Goal: Information Seeking & Learning: Learn about a topic

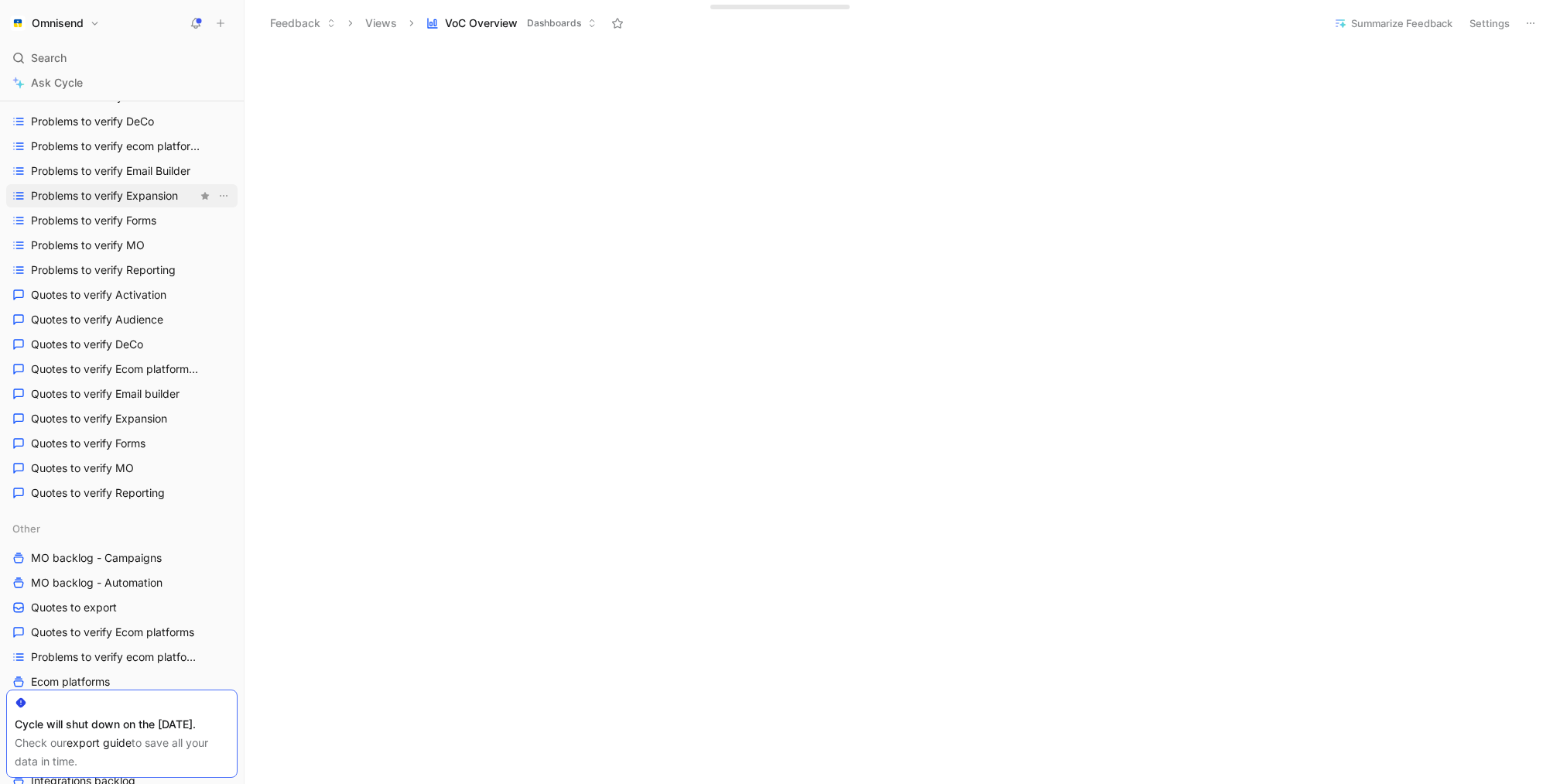
scroll to position [372, 0]
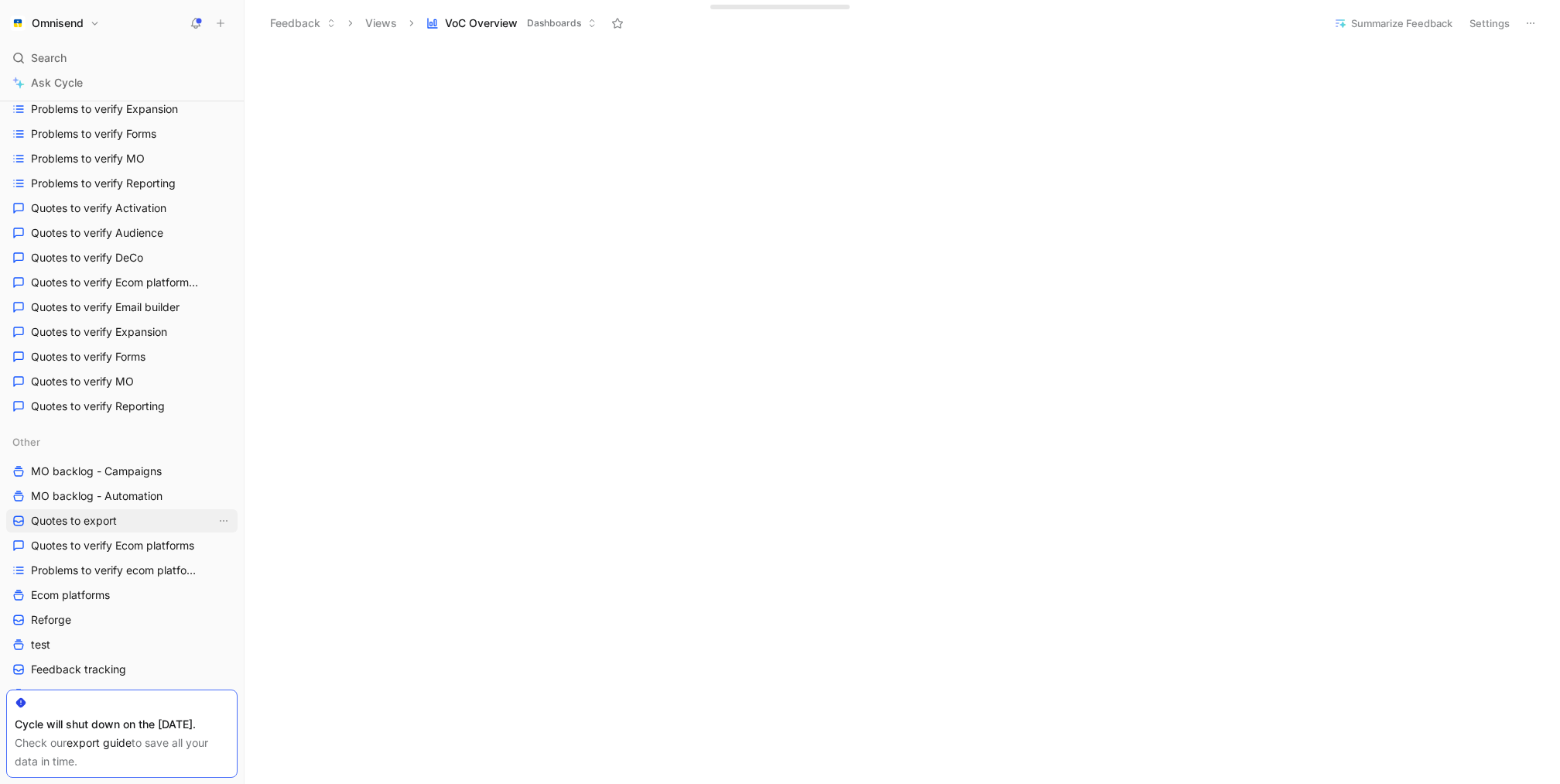
click at [129, 511] on link "Quotes to export" at bounding box center [121, 521] width 232 height 23
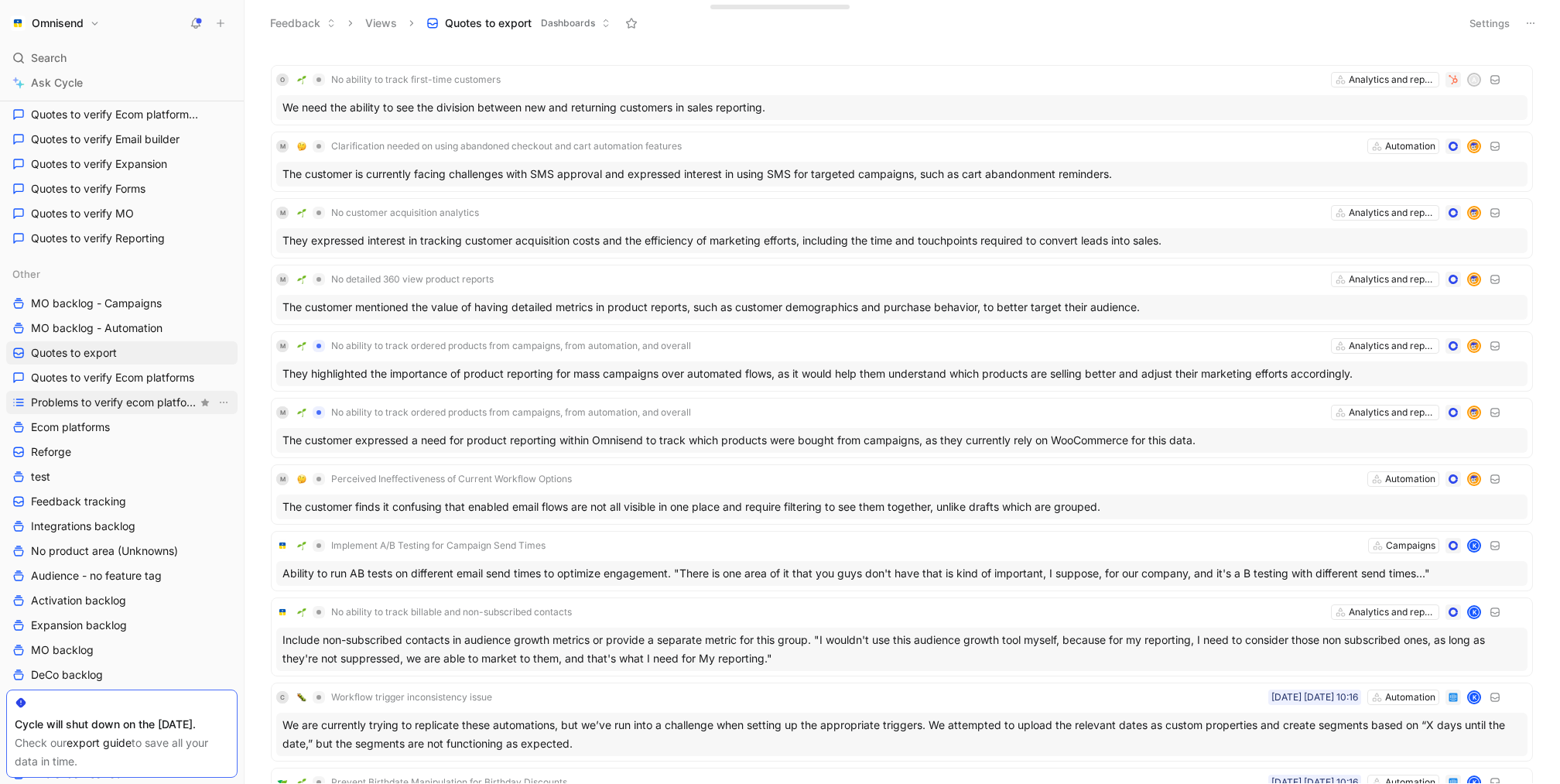
scroll to position [548, 0]
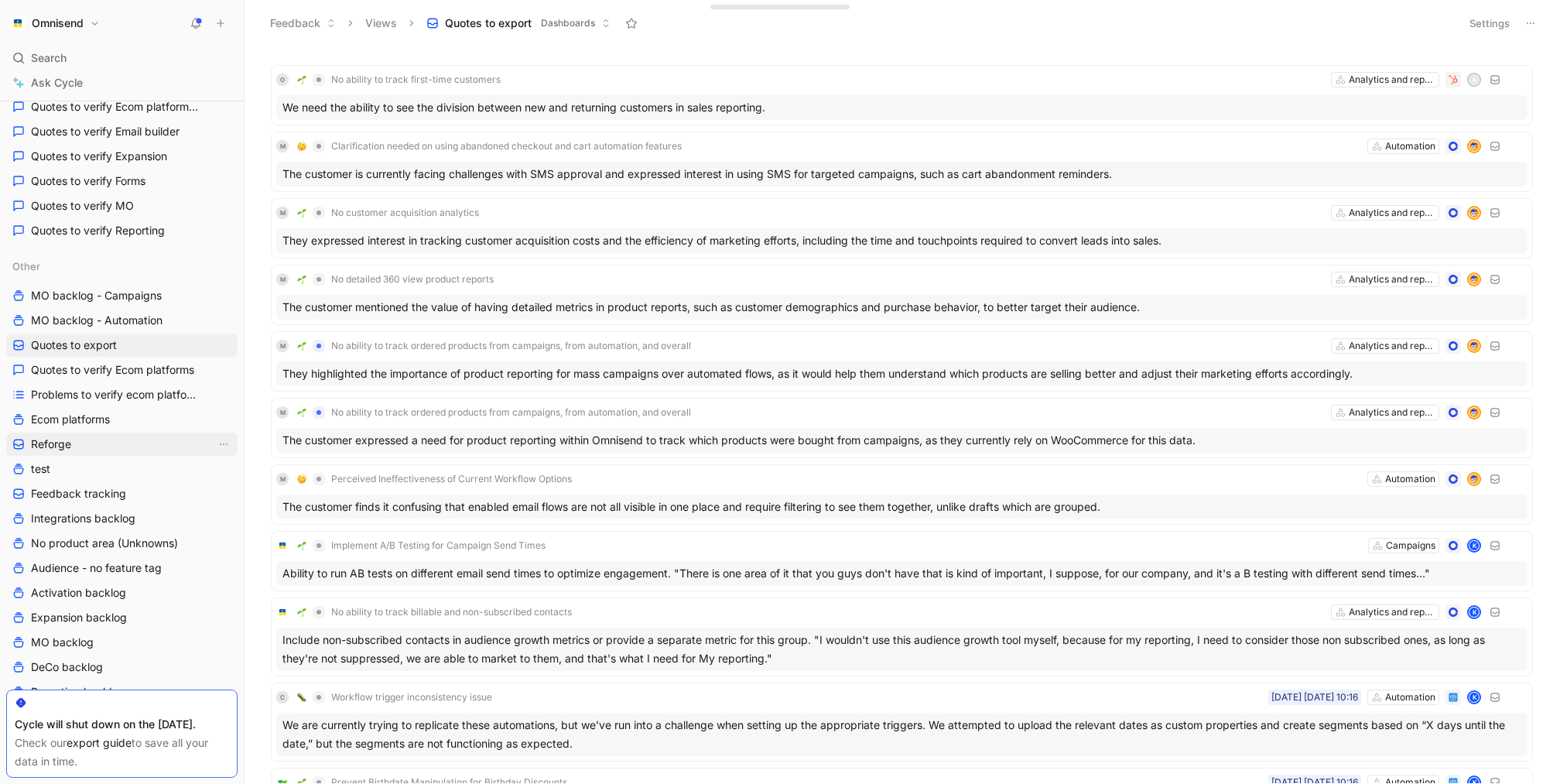
click at [89, 441] on link "Reforge" at bounding box center [121, 444] width 232 height 23
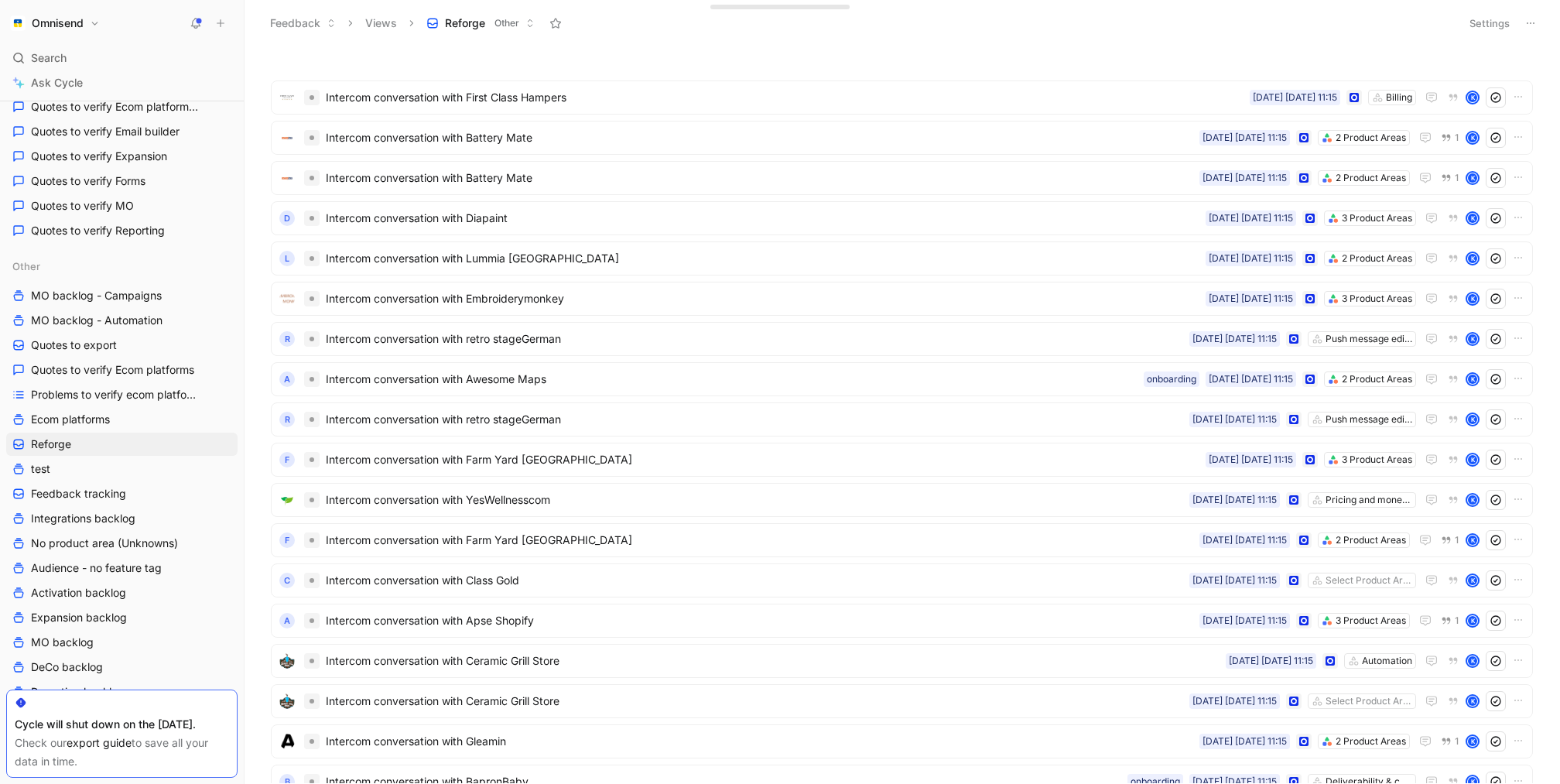
click at [1498, 22] on button "Settings" at bounding box center [1490, 23] width 54 height 22
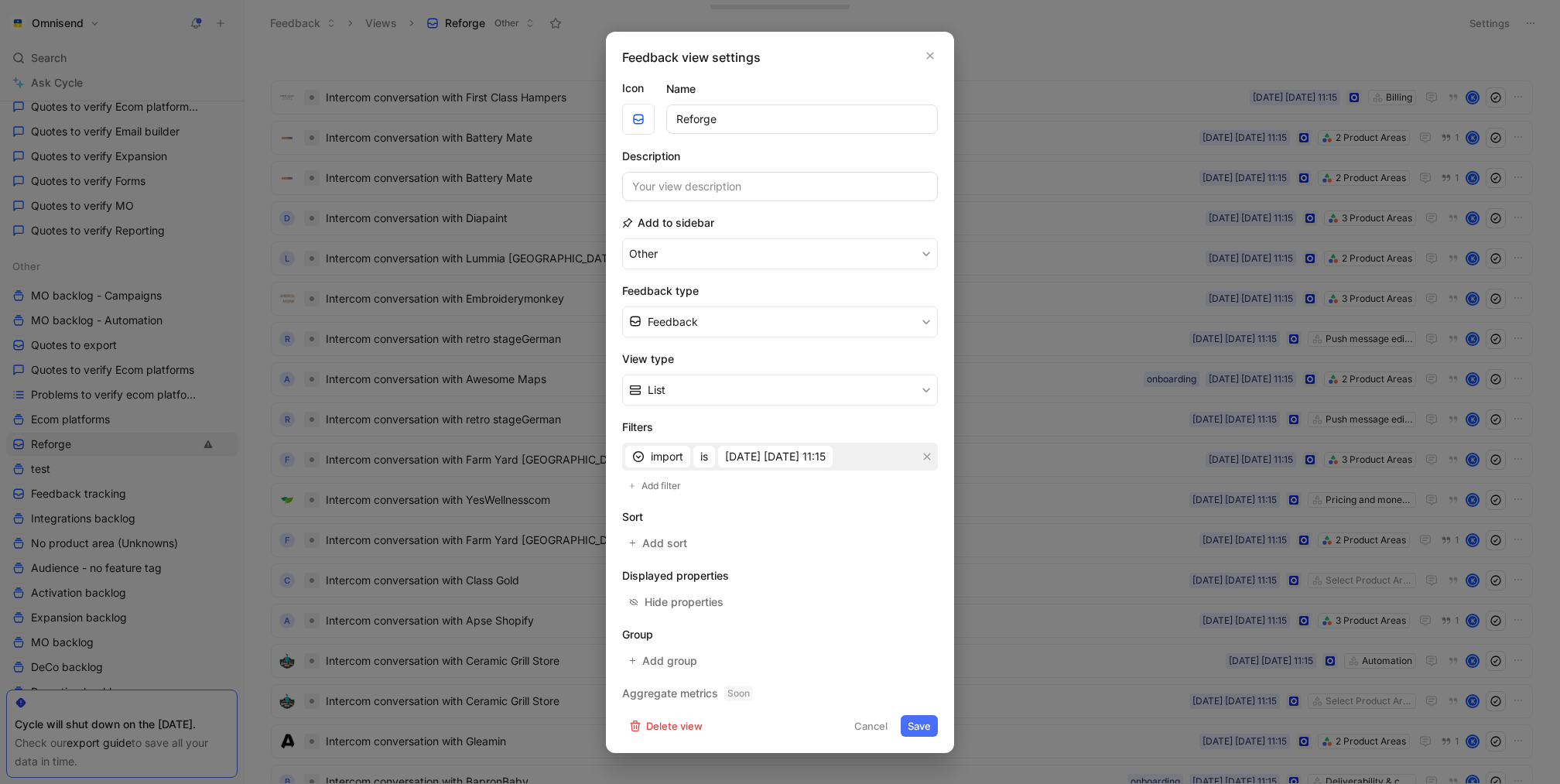
click at [1089, 441] on div at bounding box center [780, 392] width 1560 height 784
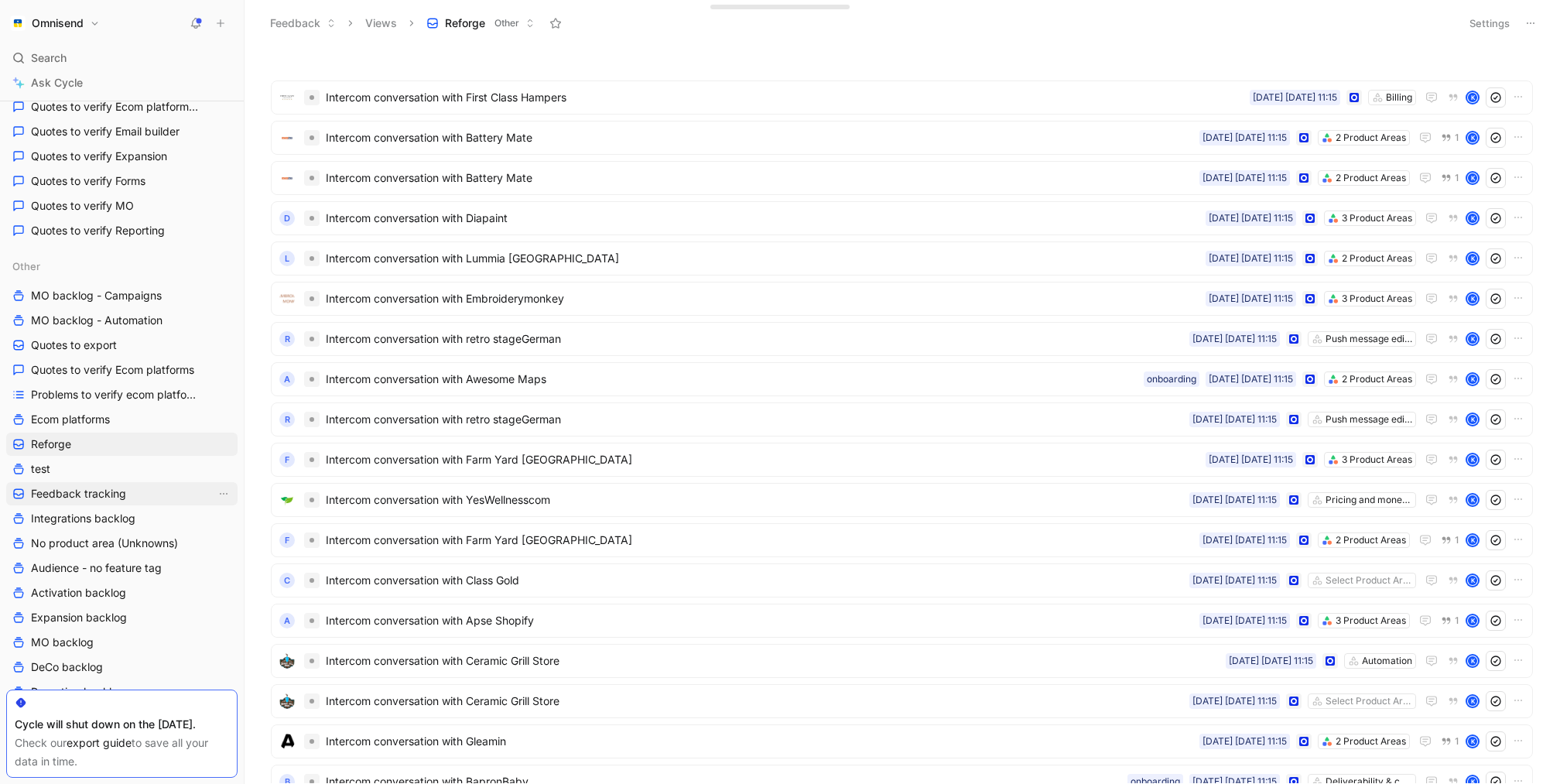
click at [118, 498] on span "Feedback tracking" at bounding box center [78, 494] width 95 height 15
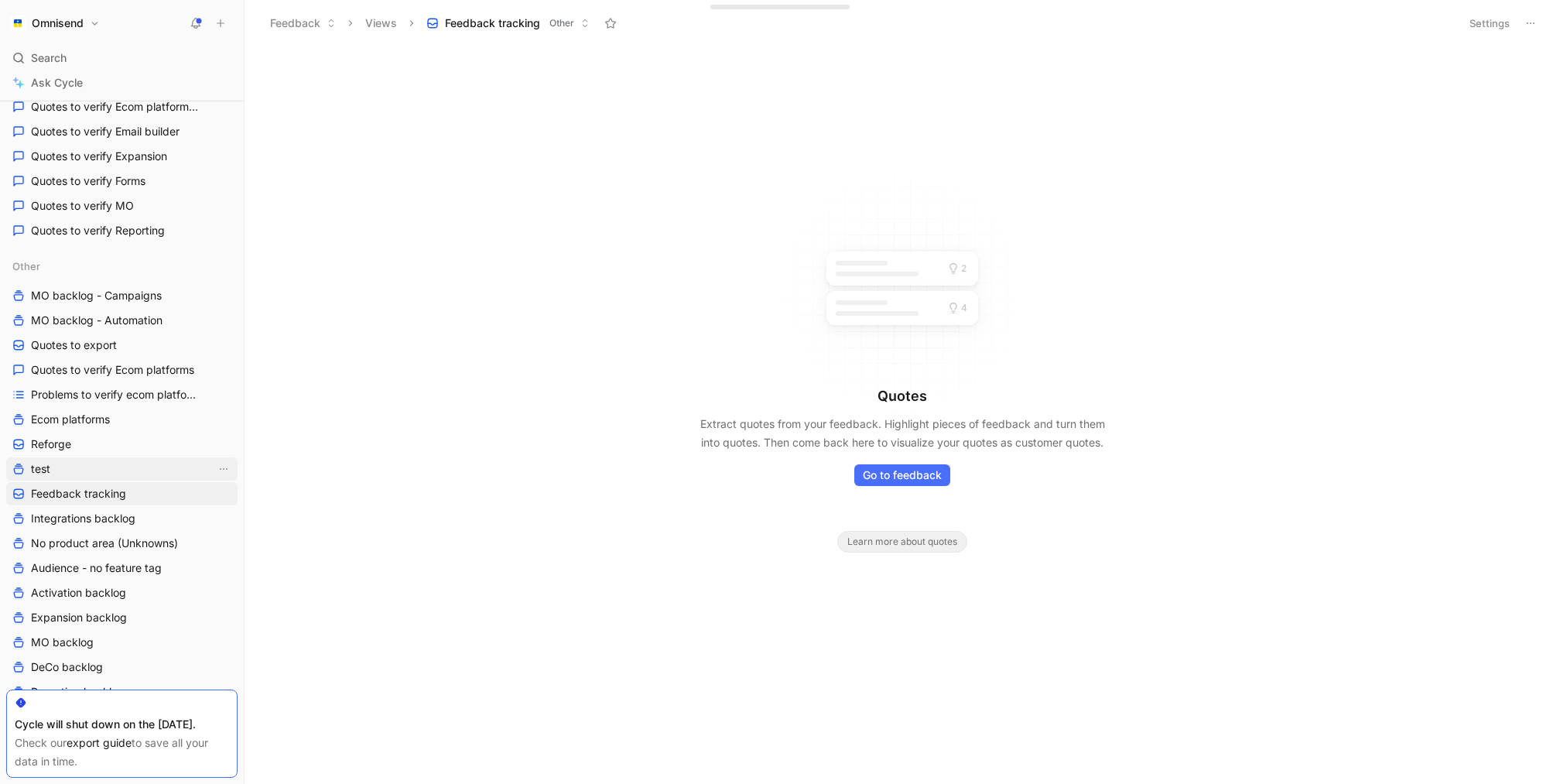
click at [119, 478] on link "test" at bounding box center [121, 469] width 232 height 23
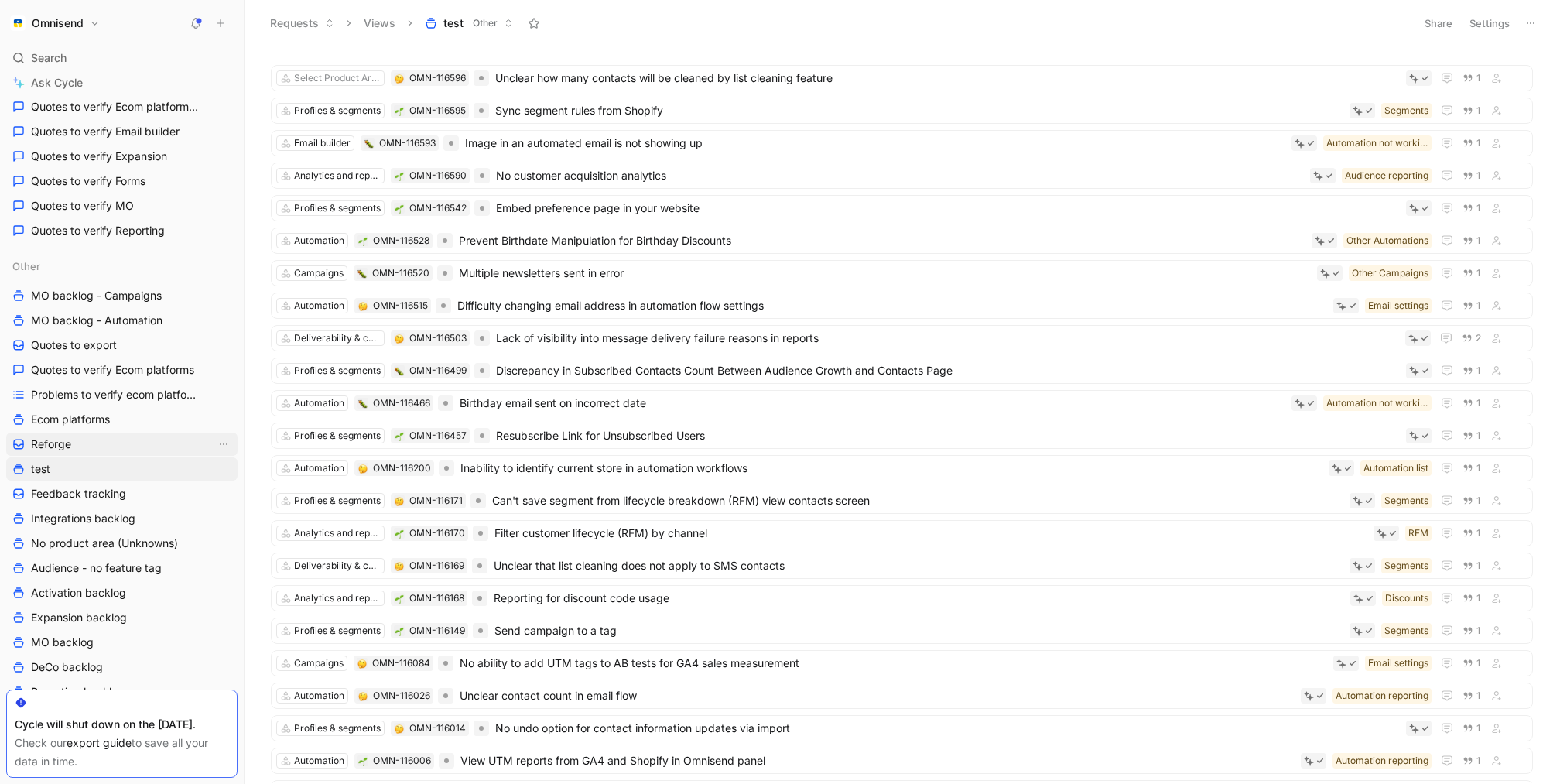
click at [54, 436] on span "Reforge" at bounding box center [51, 444] width 40 height 15
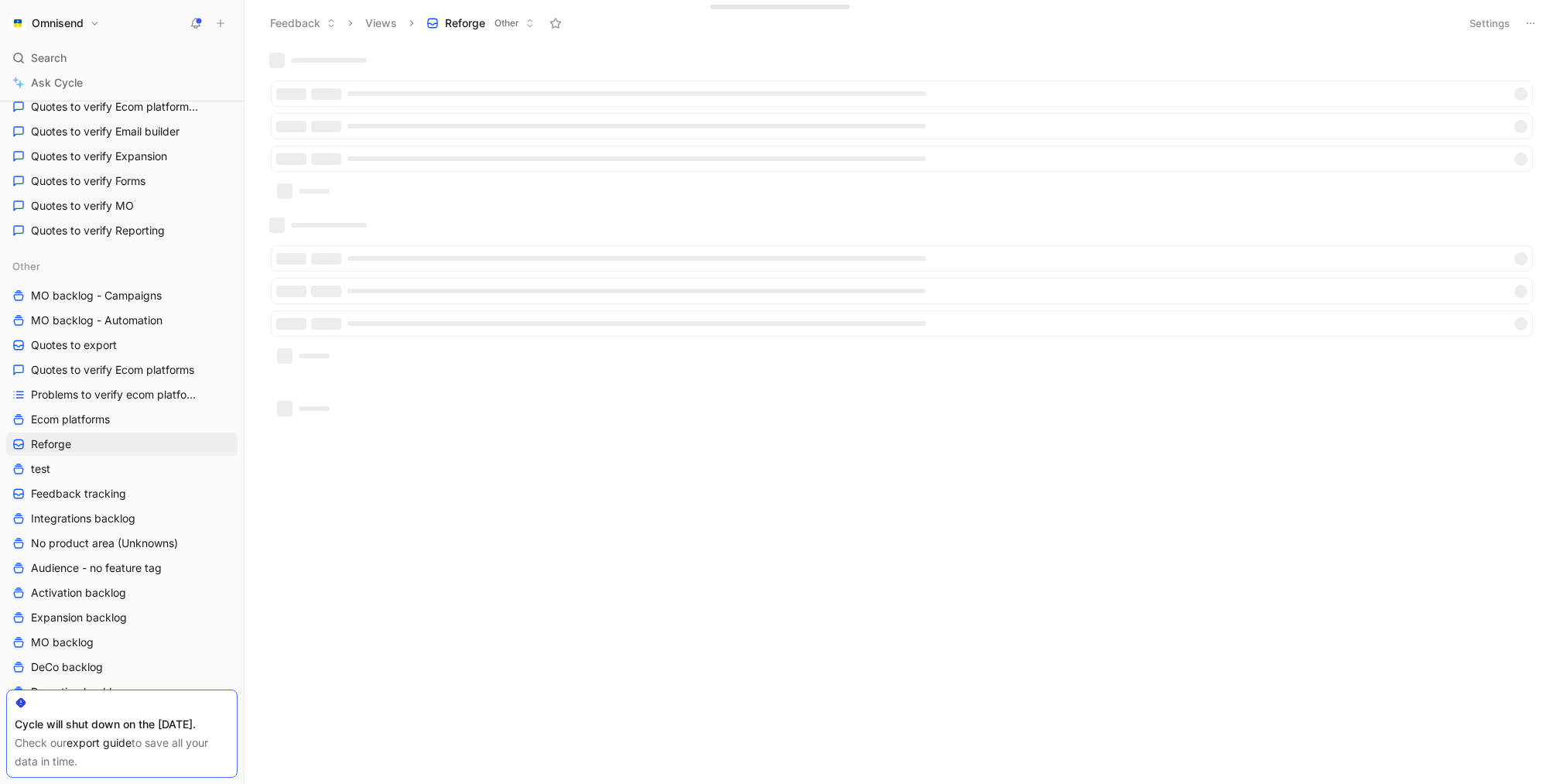
click at [1472, 24] on button "Settings" at bounding box center [1490, 23] width 54 height 22
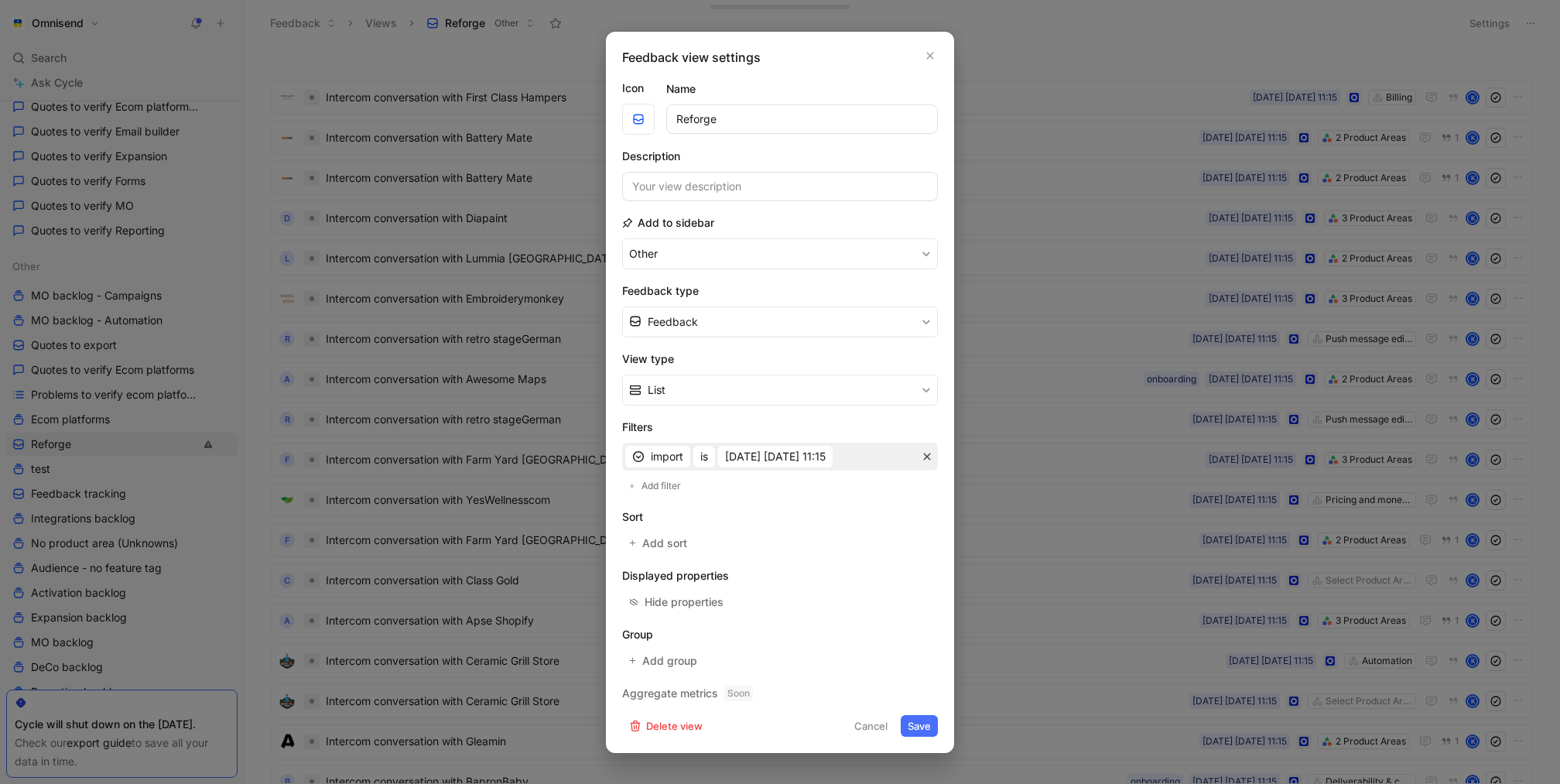
click at [922, 458] on button "button" at bounding box center [927, 456] width 15 height 15
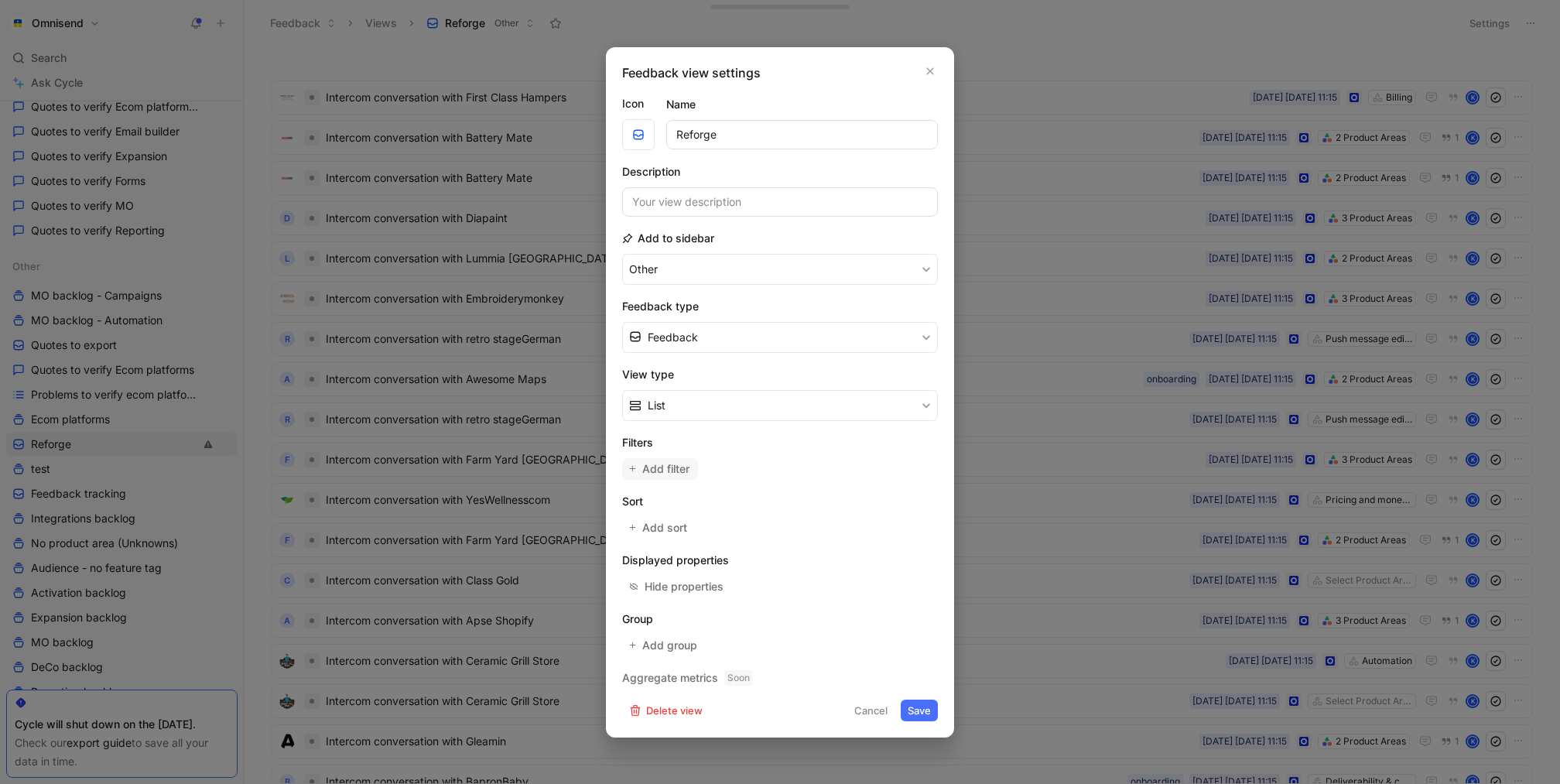
click at [649, 470] on span "Add filter" at bounding box center [666, 468] width 49 height 18
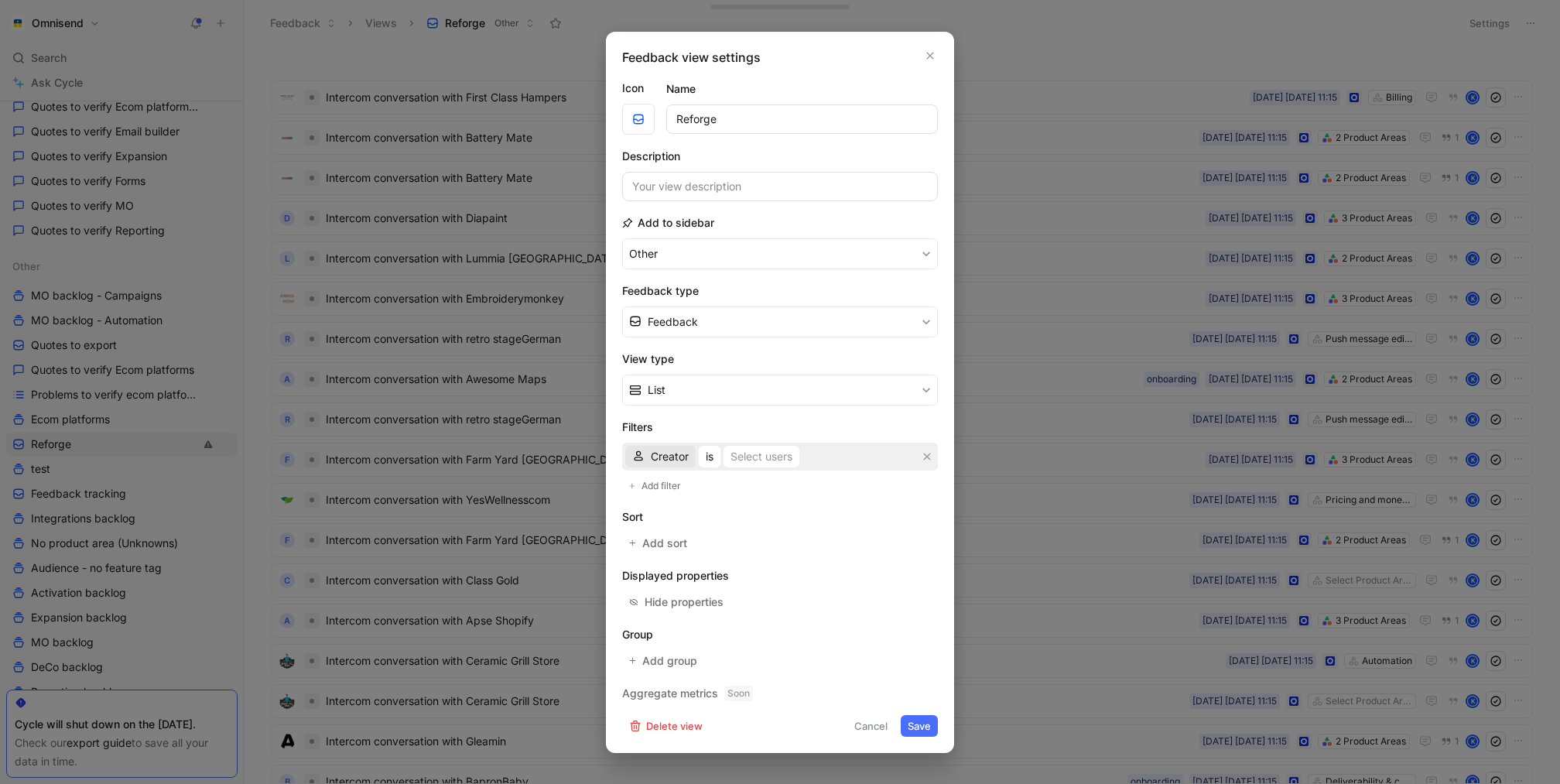
click at [678, 458] on span "Creator" at bounding box center [669, 455] width 37 height 18
click at [708, 625] on div "Source" at bounding box center [697, 626] width 93 height 18
click at [775, 457] on div "Select sources" at bounding box center [765, 455] width 74 height 18
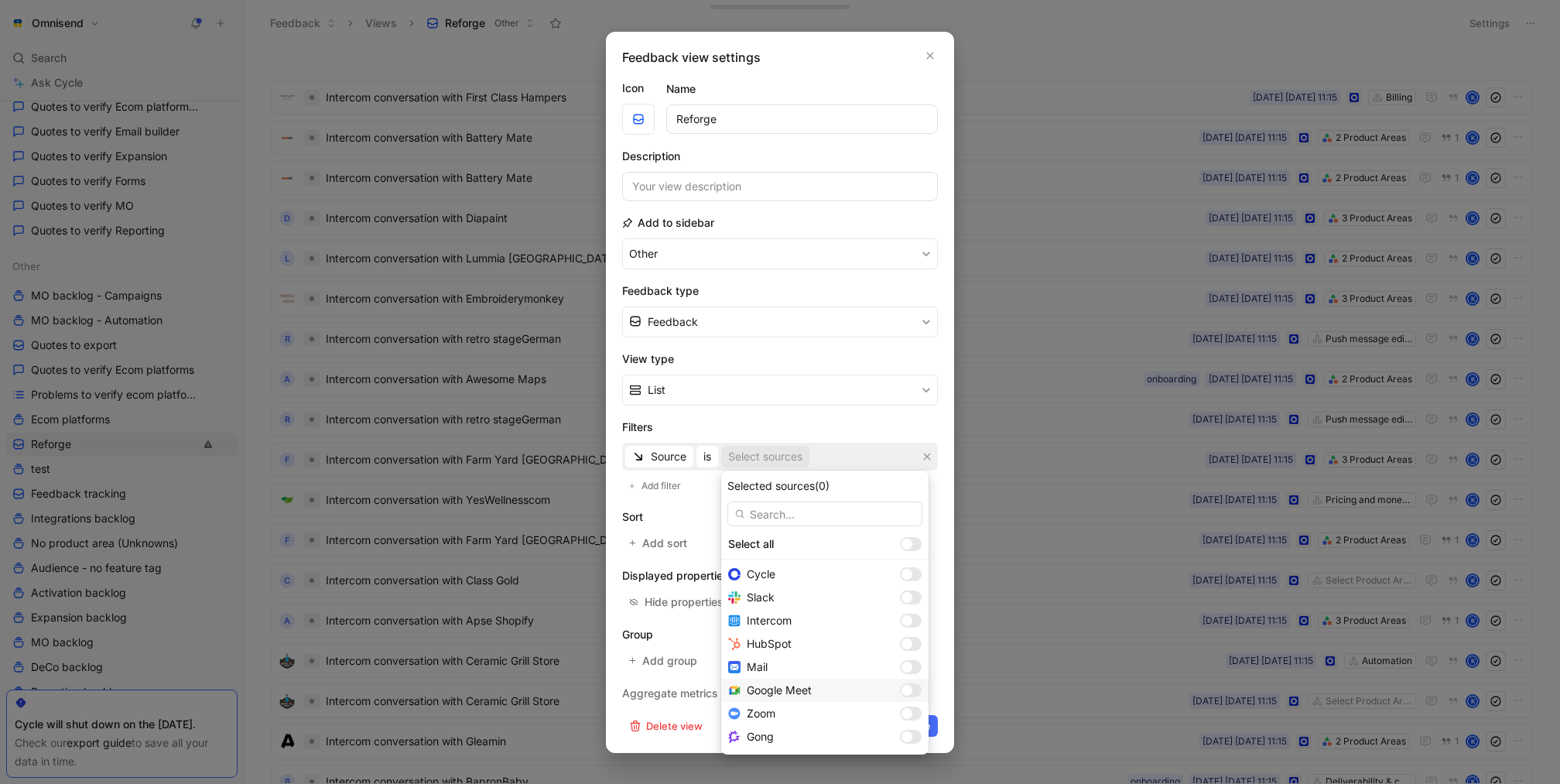
click at [902, 689] on div at bounding box center [906, 690] width 11 height 11
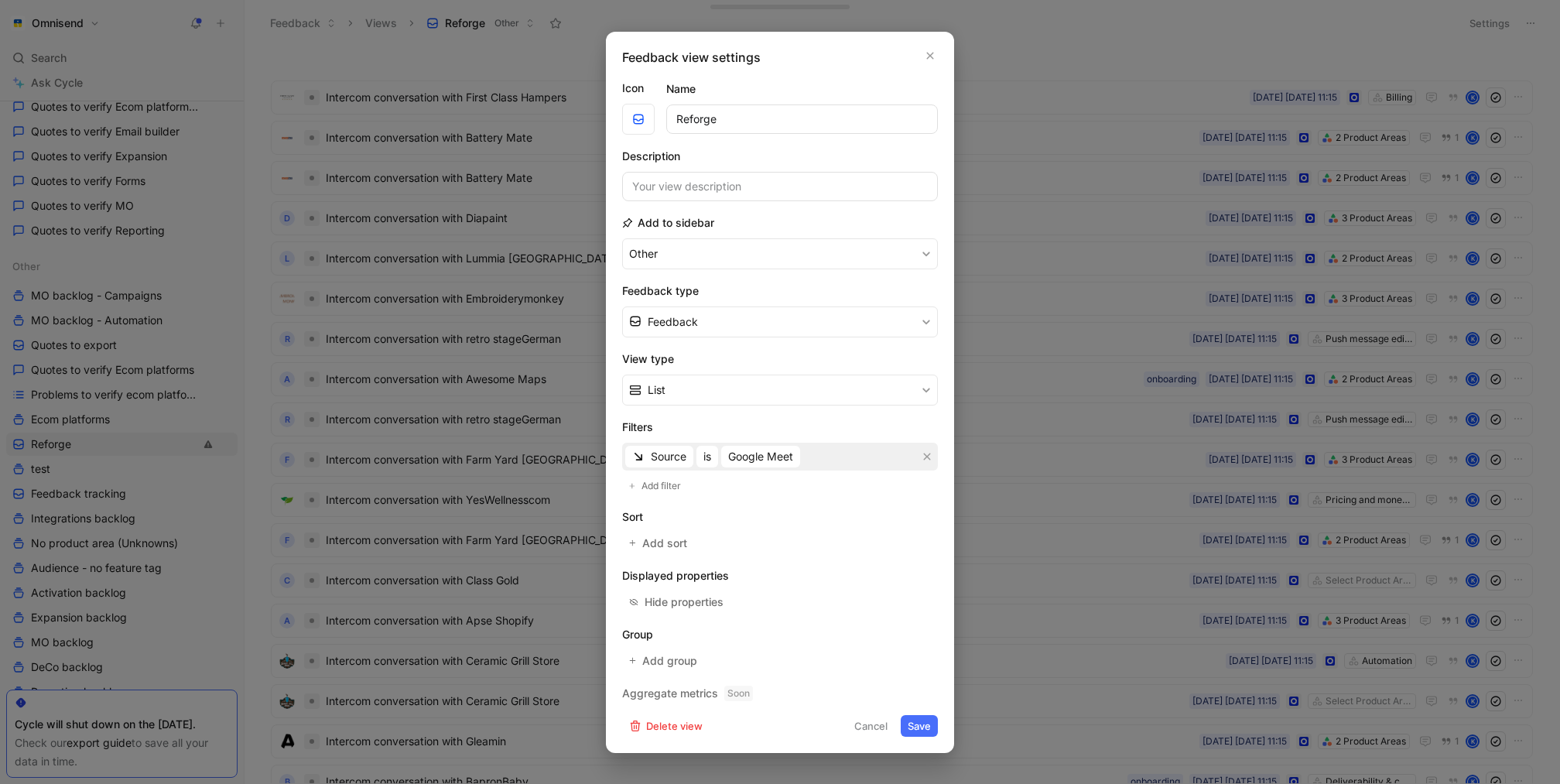
click at [926, 733] on button "Save" at bounding box center [919, 725] width 37 height 22
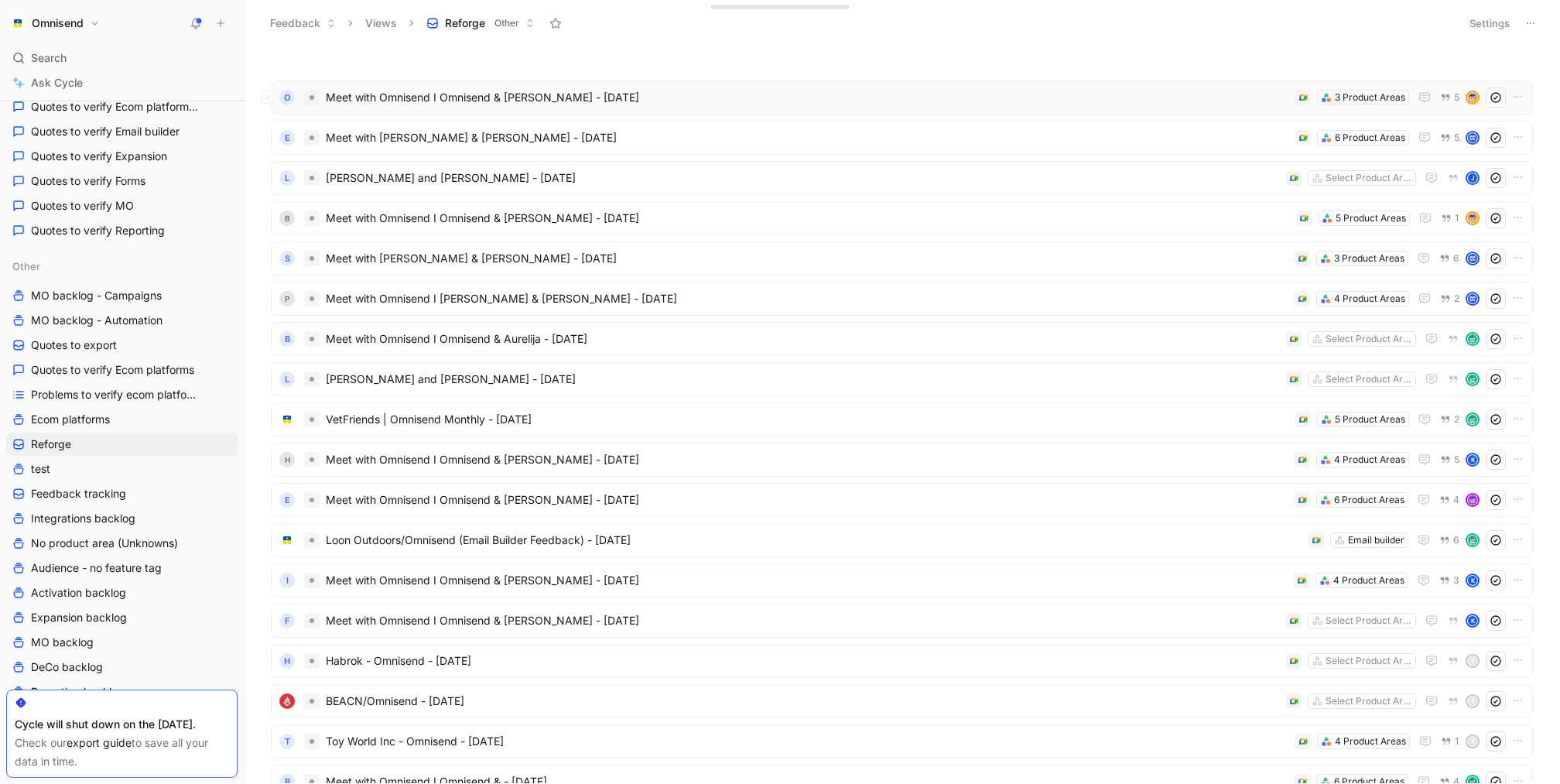
click at [969, 112] on div "O Meet with Omnisend I Omnisend & [PERSON_NAME] - [DATE] 3 Product Areas 5" at bounding box center [902, 97] width 1262 height 34
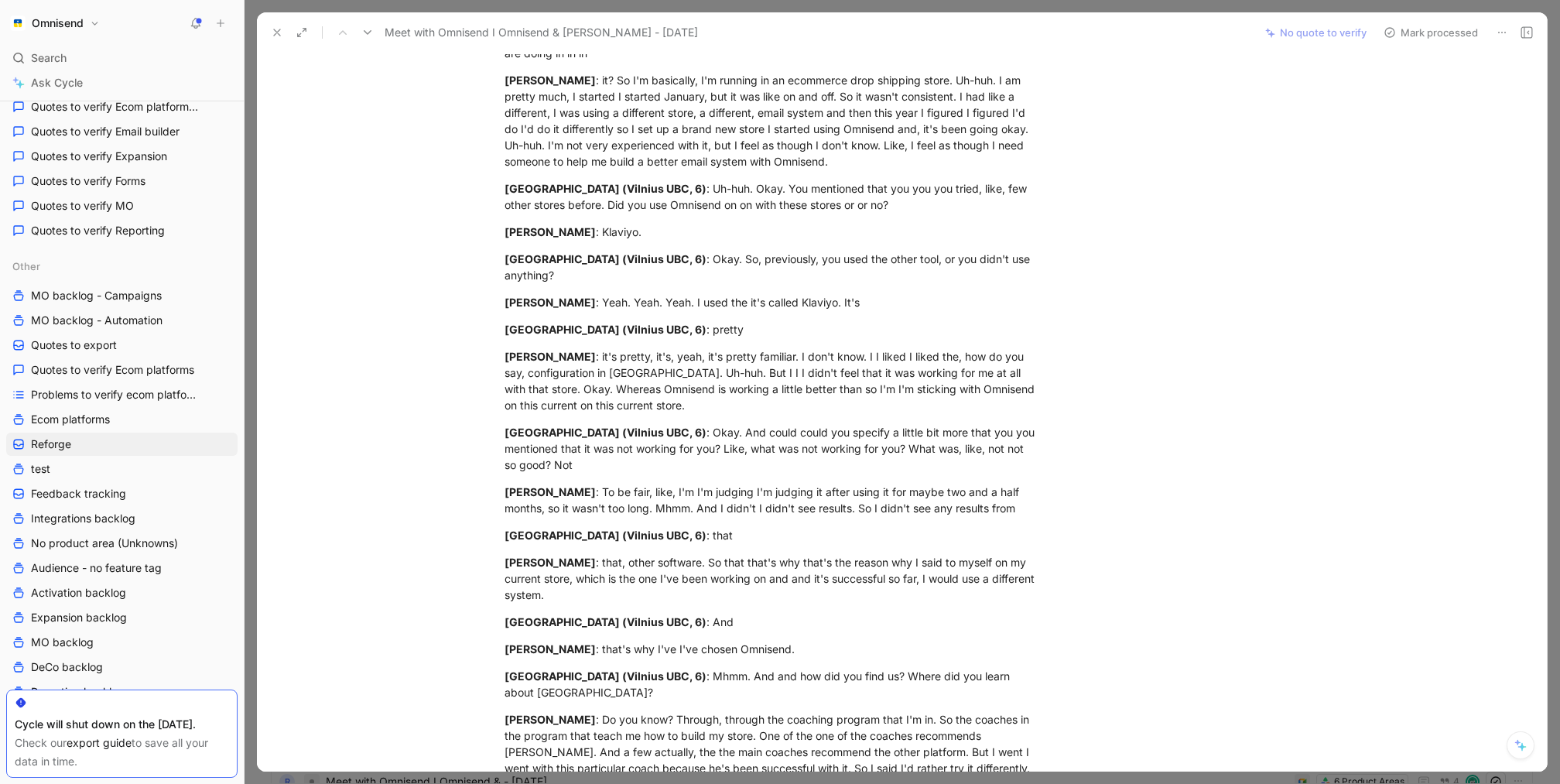
scroll to position [1001, 0]
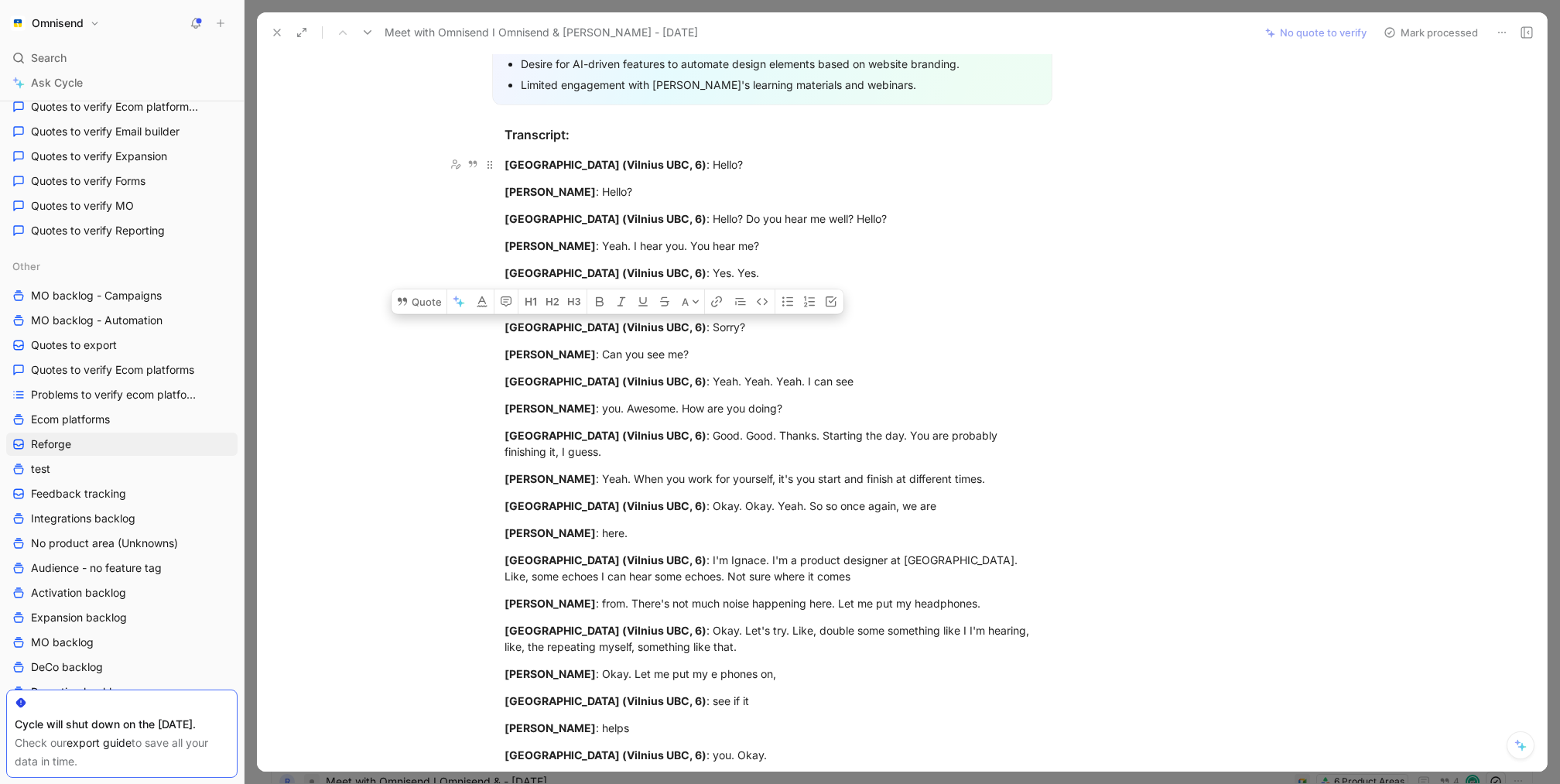
drag, startPoint x: 895, startPoint y: 514, endPoint x: 508, endPoint y: 137, distance: 540.3
copy div "[GEOGRAPHIC_DATA] (Vilnius UBC, 6) : Hello? [PERSON_NAME] : Hello? [GEOGRAPHIC_…"
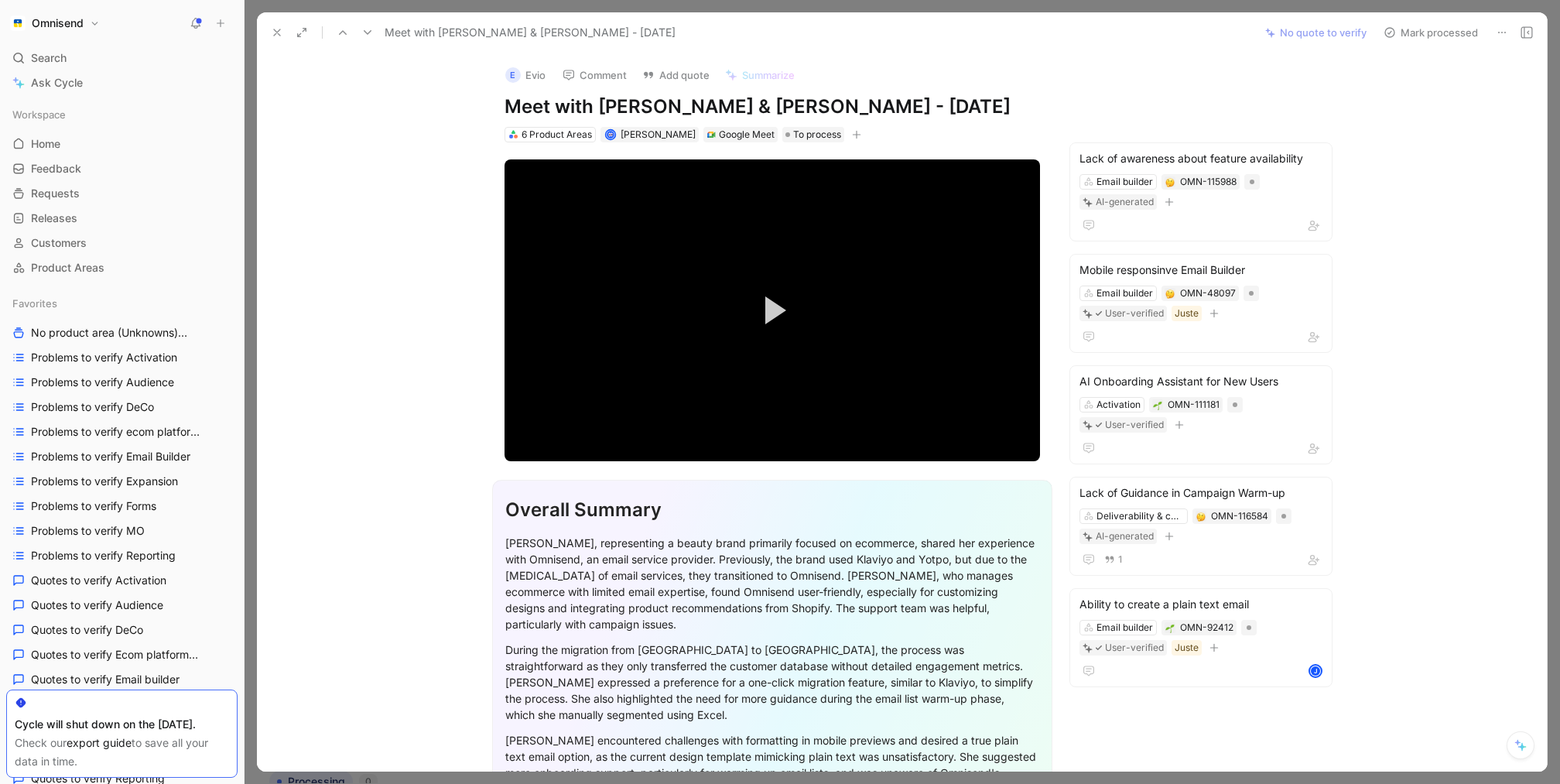
scroll to position [650, 0]
